Goal: Information Seeking & Learning: Learn about a topic

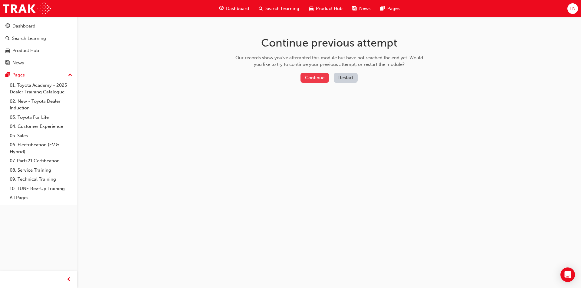
click at [315, 79] on button "Continue" at bounding box center [314, 78] width 28 height 10
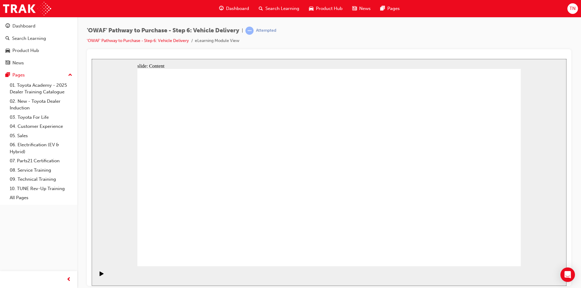
drag, startPoint x: 433, startPoint y: 174, endPoint x: 433, endPoint y: 171, distance: 3.3
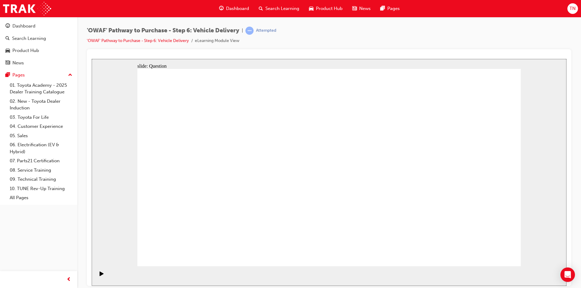
radio input "true"
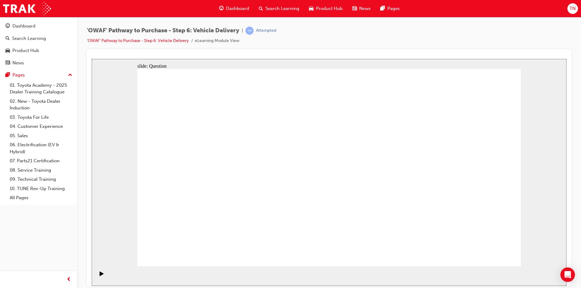
radio input "true"
drag, startPoint x: 274, startPoint y: 232, endPoint x: 284, endPoint y: 155, distance: 78.0
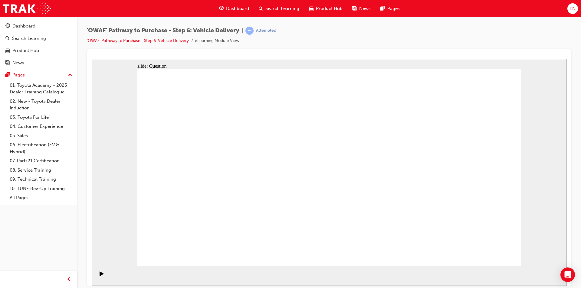
drag, startPoint x: 410, startPoint y: 214, endPoint x: 260, endPoint y: 179, distance: 154.4
drag, startPoint x: 328, startPoint y: 213, endPoint x: 392, endPoint y: 152, distance: 88.3
drag, startPoint x: 405, startPoint y: 153, endPoint x: 386, endPoint y: 194, distance: 45.2
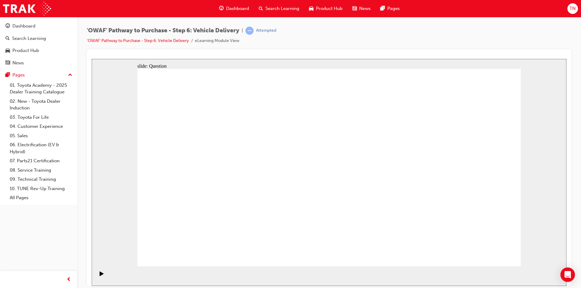
drag, startPoint x: 339, startPoint y: 236, endPoint x: 396, endPoint y: 161, distance: 94.1
checkbox input "true"
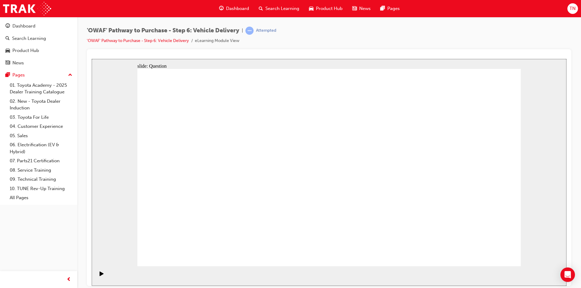
checkbox input "true"
drag, startPoint x: 477, startPoint y: 177, endPoint x: 225, endPoint y: 207, distance: 254.2
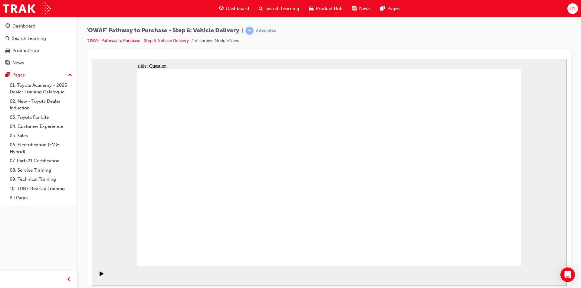
drag, startPoint x: 482, startPoint y: 179, endPoint x: 232, endPoint y: 198, distance: 250.5
drag, startPoint x: 475, startPoint y: 181, endPoint x: 365, endPoint y: 205, distance: 112.6
drag, startPoint x: 470, startPoint y: 174, endPoint x: 224, endPoint y: 197, distance: 246.6
drag, startPoint x: 473, startPoint y: 154, endPoint x: 228, endPoint y: 178, distance: 245.8
drag, startPoint x: 485, startPoint y: 154, endPoint x: 374, endPoint y: 176, distance: 113.1
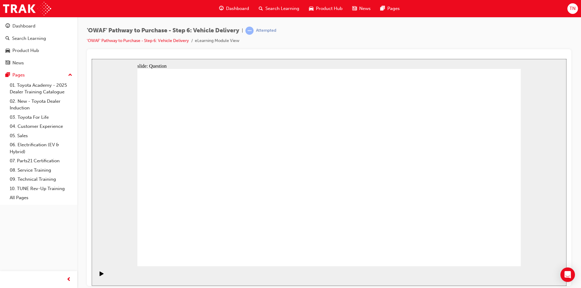
drag, startPoint x: 420, startPoint y: 166, endPoint x: 241, endPoint y: 183, distance: 179.8
drag, startPoint x: 475, startPoint y: 153, endPoint x: 204, endPoint y: 176, distance: 271.3
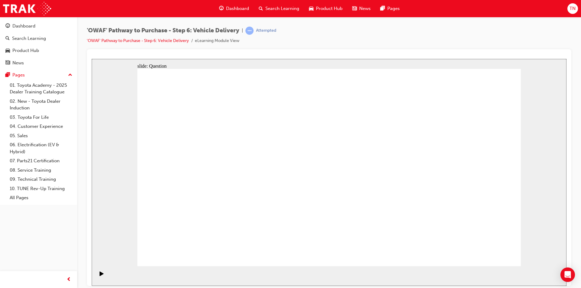
radio input "true"
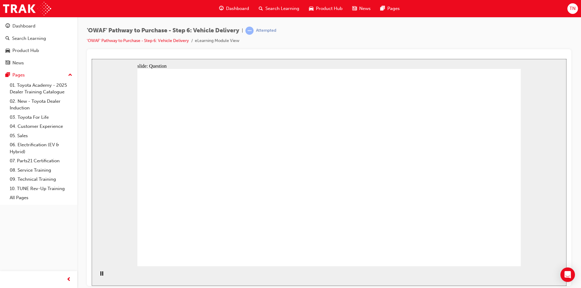
radio input "true"
drag, startPoint x: 324, startPoint y: 210, endPoint x: 329, endPoint y: 216, distance: 6.9
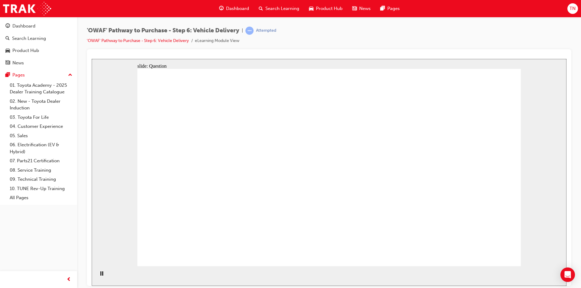
drag, startPoint x: 270, startPoint y: 214, endPoint x: 287, endPoint y: 156, distance: 60.3
drag, startPoint x: 326, startPoint y: 213, endPoint x: 416, endPoint y: 147, distance: 111.3
drag, startPoint x: 379, startPoint y: 205, endPoint x: 220, endPoint y: 176, distance: 161.5
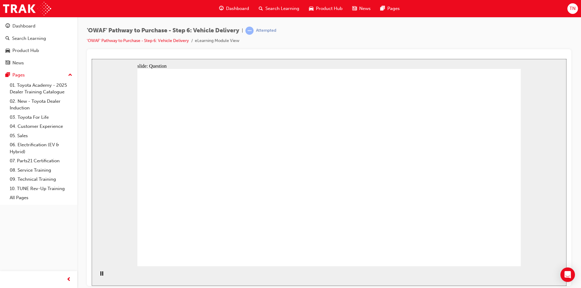
checkbox input "true"
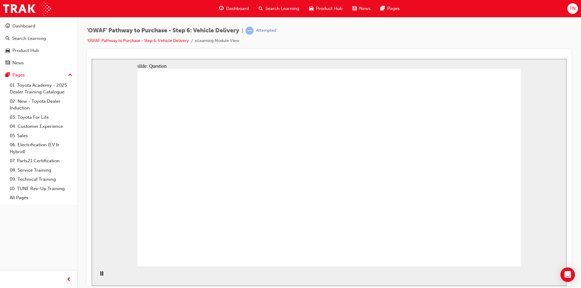
drag, startPoint x: 474, startPoint y: 190, endPoint x: 229, endPoint y: 223, distance: 246.6
drag, startPoint x: 466, startPoint y: 181, endPoint x: 249, endPoint y: 196, distance: 217.3
drag, startPoint x: 483, startPoint y: 181, endPoint x: 353, endPoint y: 197, distance: 131.5
drag, startPoint x: 480, startPoint y: 173, endPoint x: 215, endPoint y: 201, distance: 265.8
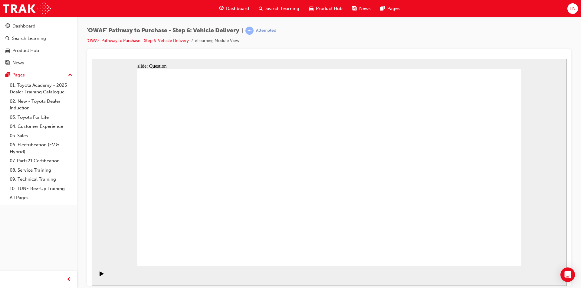
drag, startPoint x: 422, startPoint y: 193, endPoint x: 217, endPoint y: 206, distance: 205.4
drag, startPoint x: 428, startPoint y: 183, endPoint x: 342, endPoint y: 209, distance: 89.7
drag, startPoint x: 438, startPoint y: 188, endPoint x: 206, endPoint y: 188, distance: 231.3
drag, startPoint x: 459, startPoint y: 184, endPoint x: 220, endPoint y: 214, distance: 241.7
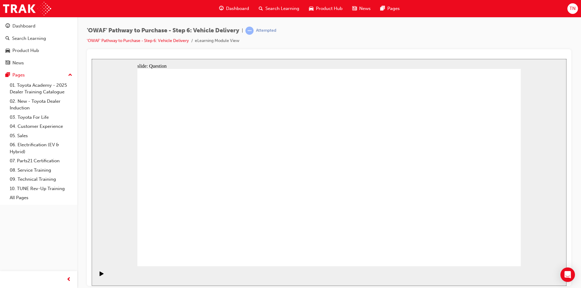
radio input "true"
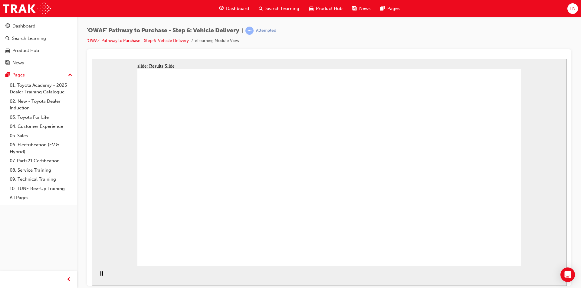
drag, startPoint x: 239, startPoint y: 224, endPoint x: 233, endPoint y: 220, distance: 7.5
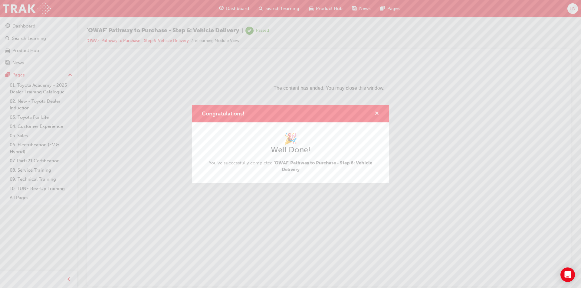
click at [377, 113] on span "cross-icon" at bounding box center [376, 113] width 5 height 5
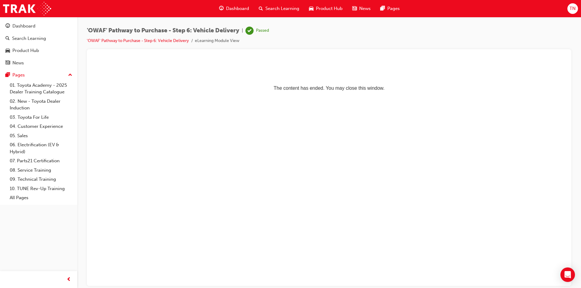
click at [239, 10] on span "Dashboard" at bounding box center [237, 8] width 23 height 7
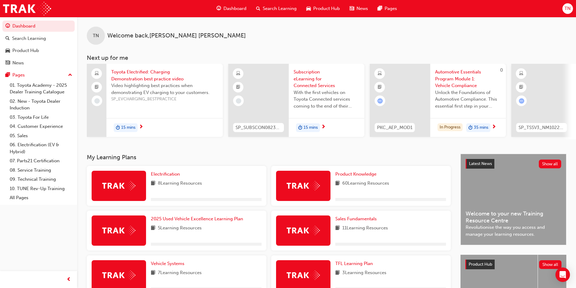
scroll to position [129, 0]
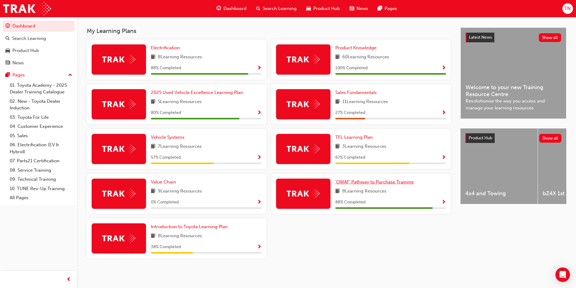
click at [379, 185] on link "'OWAF' Pathway to Purchase Training" at bounding box center [375, 182] width 81 height 7
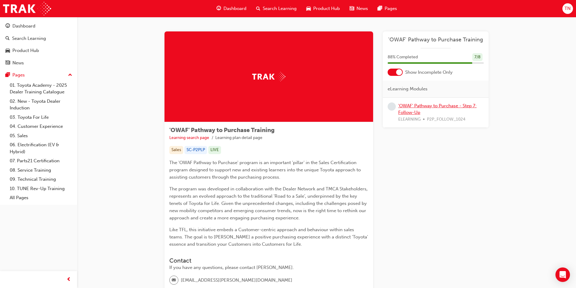
click at [416, 110] on link "'OWAF' Pathway to Purchase - Step 7: Follow-Up" at bounding box center [437, 109] width 78 height 12
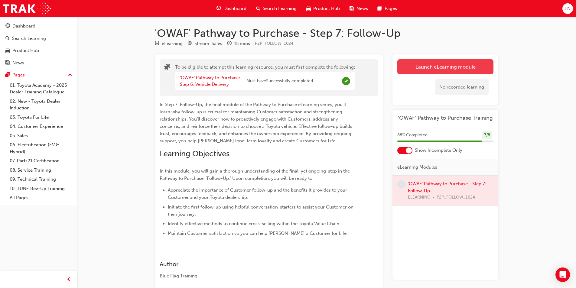
click at [424, 70] on button "Launch eLearning module" at bounding box center [445, 66] width 96 height 15
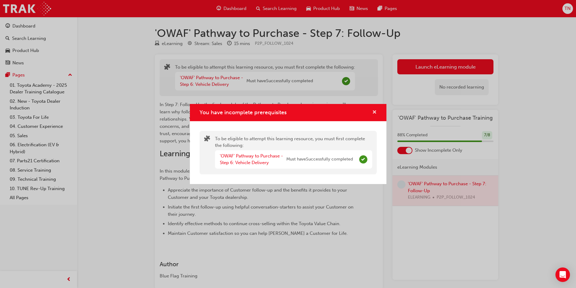
click at [374, 112] on span "cross-icon" at bounding box center [374, 112] width 5 height 5
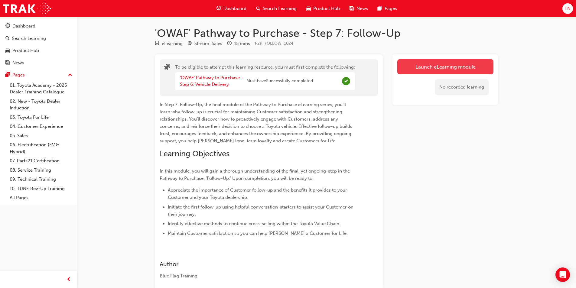
click at [425, 67] on button "Launch eLearning module" at bounding box center [445, 66] width 96 height 15
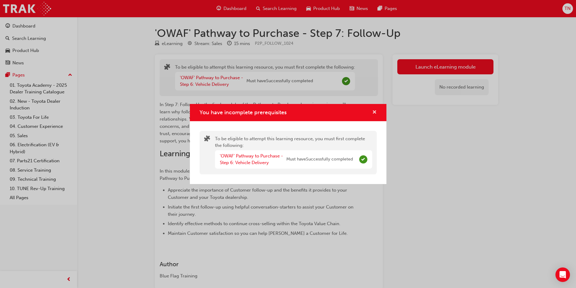
click at [375, 114] on span "cross-icon" at bounding box center [374, 112] width 5 height 5
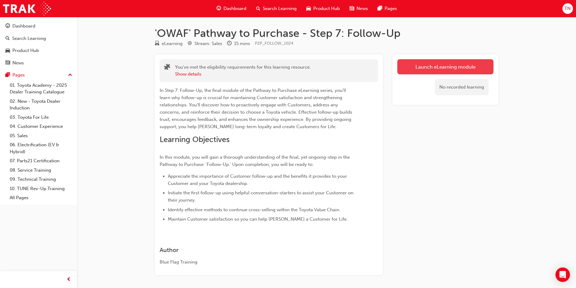
click at [420, 69] on link "Launch eLearning module" at bounding box center [445, 66] width 96 height 15
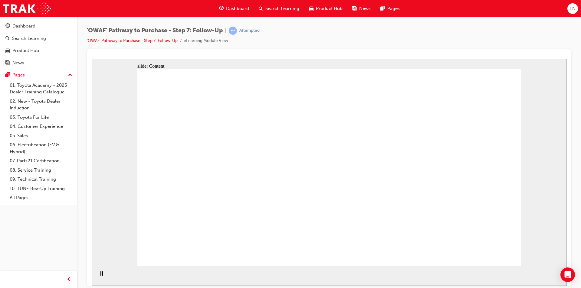
drag, startPoint x: 392, startPoint y: 94, endPoint x: 490, endPoint y: 98, distance: 98.9
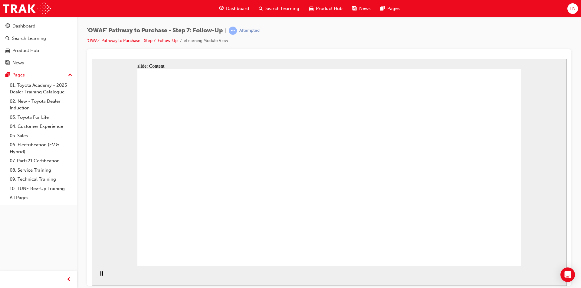
drag, startPoint x: 447, startPoint y: 163, endPoint x: 469, endPoint y: 160, distance: 22.2
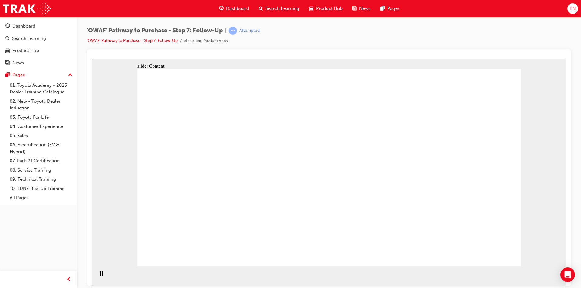
drag, startPoint x: 194, startPoint y: 149, endPoint x: 183, endPoint y: 151, distance: 11.7
